Goal: Book appointment/travel/reservation

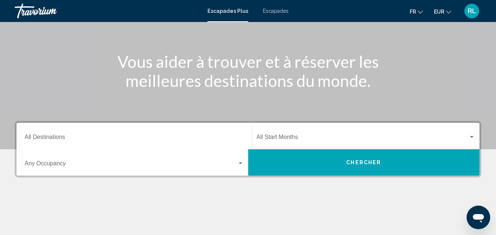
scroll to position [79, 0]
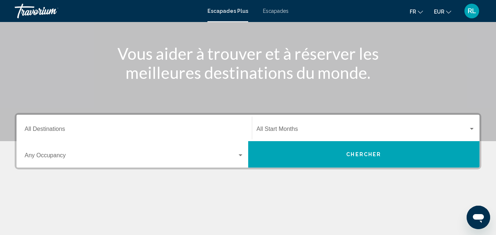
click at [54, 135] on div "Destination All Destinations" at bounding box center [134, 128] width 219 height 23
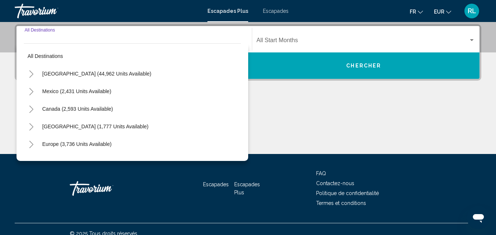
scroll to position [168, 0]
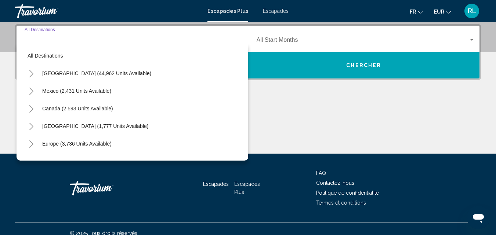
click at [32, 142] on icon "Toggle Europe (3,736 units available)" at bounding box center [32, 144] width 6 height 7
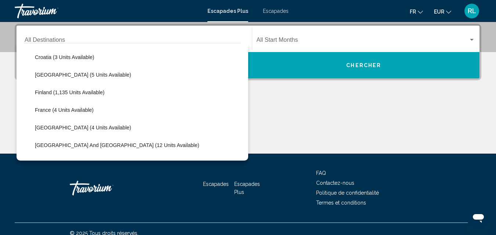
scroll to position [144, 0]
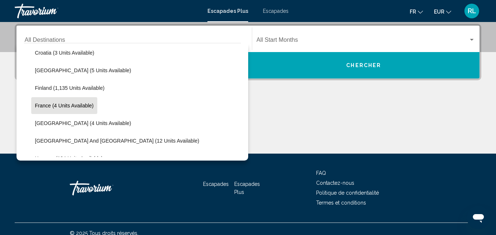
click at [41, 102] on button "France (4 units available)" at bounding box center [64, 105] width 66 height 17
type input "**********"
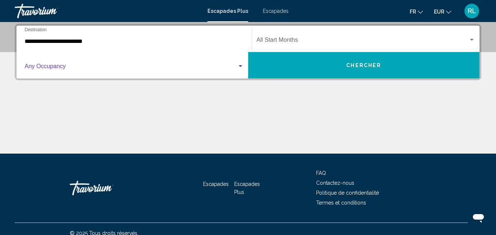
click at [137, 68] on span "Widget de recherche" at bounding box center [131, 68] width 213 height 7
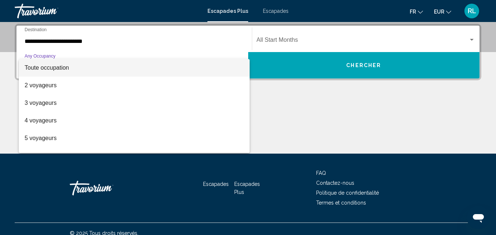
scroll to position [15, 0]
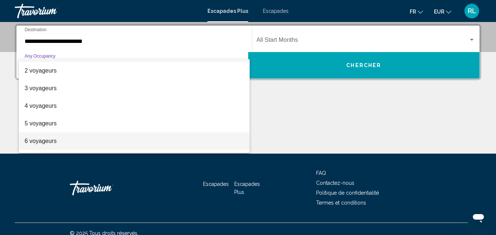
click at [174, 142] on span "6 voyageurs" at bounding box center [134, 142] width 219 height 18
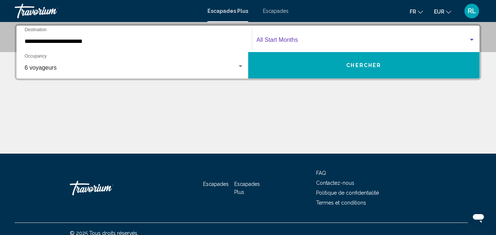
click at [304, 39] on span "Widget de recherche" at bounding box center [363, 41] width 212 height 7
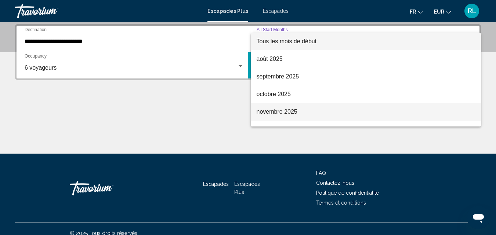
click at [281, 111] on font "novembre 2025" at bounding box center [277, 112] width 41 height 6
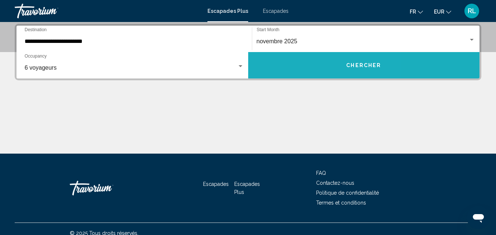
click at [302, 55] on button "Chercher" at bounding box center [364, 65] width 232 height 26
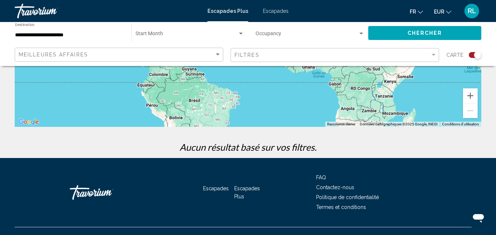
scroll to position [168, 0]
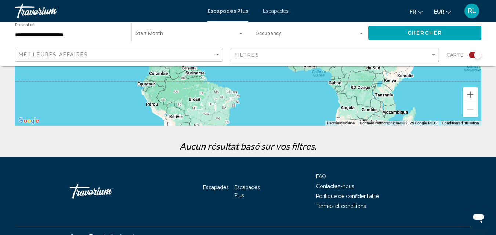
click at [260, 3] on mat-toolbar "Escapades Plus Escapades fr English Español Français Italiano Português русский…" at bounding box center [248, 11] width 496 height 22
click at [268, 8] on font "Escapades" at bounding box center [276, 11] width 26 height 6
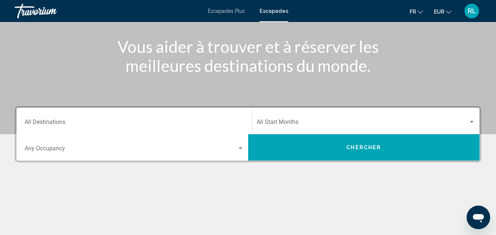
scroll to position [87, 0]
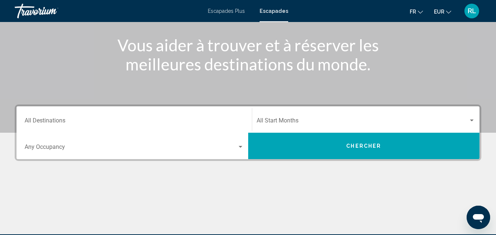
click at [131, 124] on input "Destination All Destinations" at bounding box center [134, 122] width 219 height 7
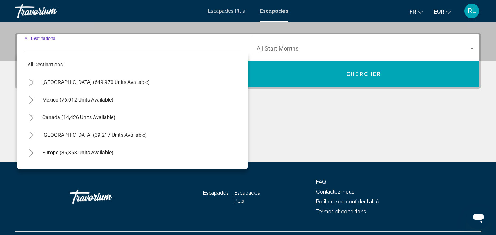
scroll to position [168, 0]
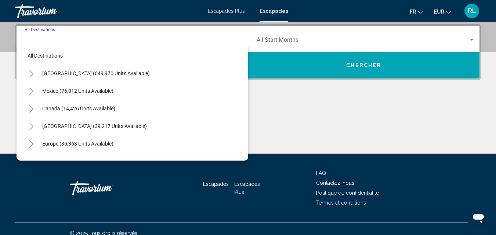
click at [30, 145] on icon "Toggle Europe (35,363 units available)" at bounding box center [32, 144] width 6 height 7
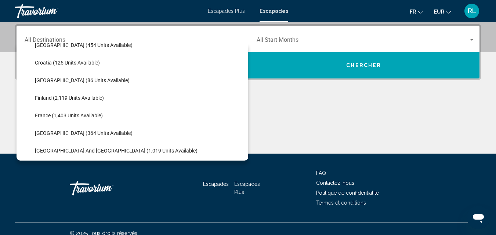
scroll to position [186, 0]
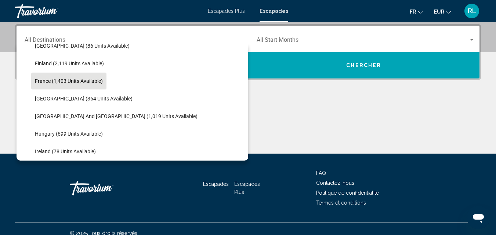
click at [46, 82] on span "France (1,403 units available)" at bounding box center [69, 81] width 68 height 6
type input "**********"
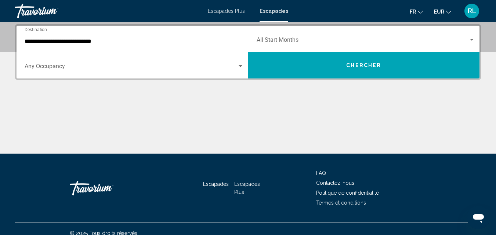
click at [94, 60] on div "Occupancy Any Occupancy" at bounding box center [134, 65] width 219 height 23
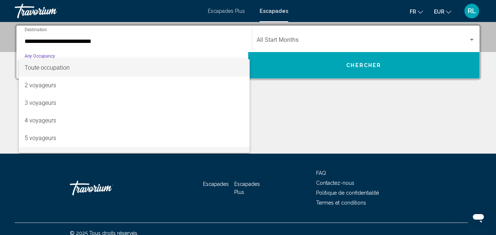
click at [110, 148] on span "6 voyageurs" at bounding box center [134, 156] width 219 height 18
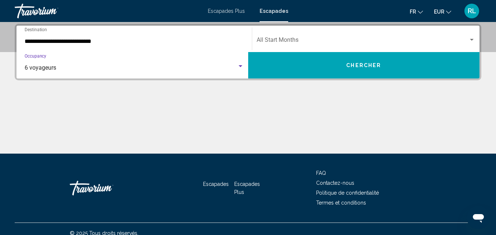
scroll to position [12, 0]
click at [309, 37] on div "Start Month All Start Months" at bounding box center [366, 39] width 219 height 23
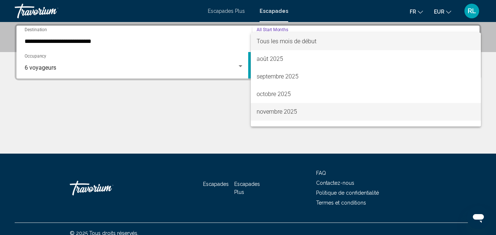
click at [270, 111] on font "novembre 2025" at bounding box center [277, 111] width 40 height 7
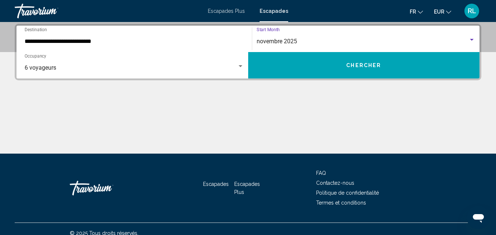
click at [287, 60] on button "Chercher" at bounding box center [364, 65] width 232 height 26
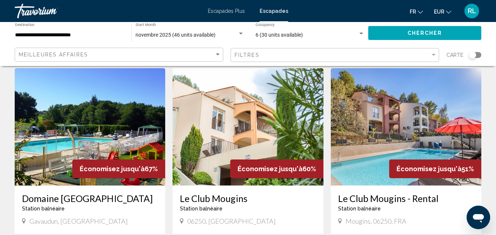
scroll to position [20, 0]
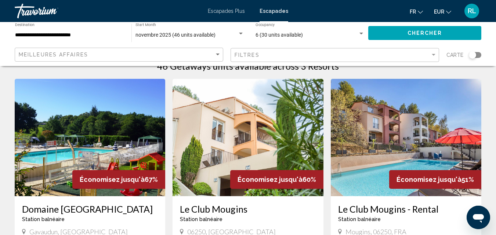
click at [72, 59] on div "Meilleures affaires" at bounding box center [120, 55] width 202 height 14
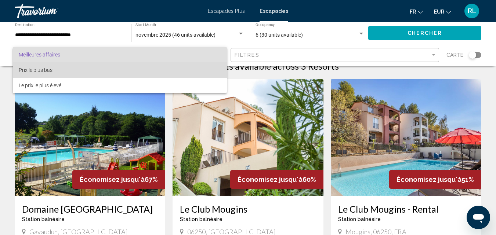
click at [64, 72] on span "Prix le plus bas" at bounding box center [120, 69] width 202 height 15
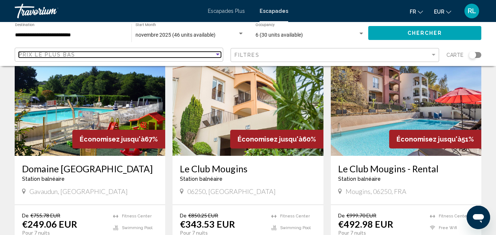
scroll to position [16, 0]
